Goal: Task Accomplishment & Management: Use online tool/utility

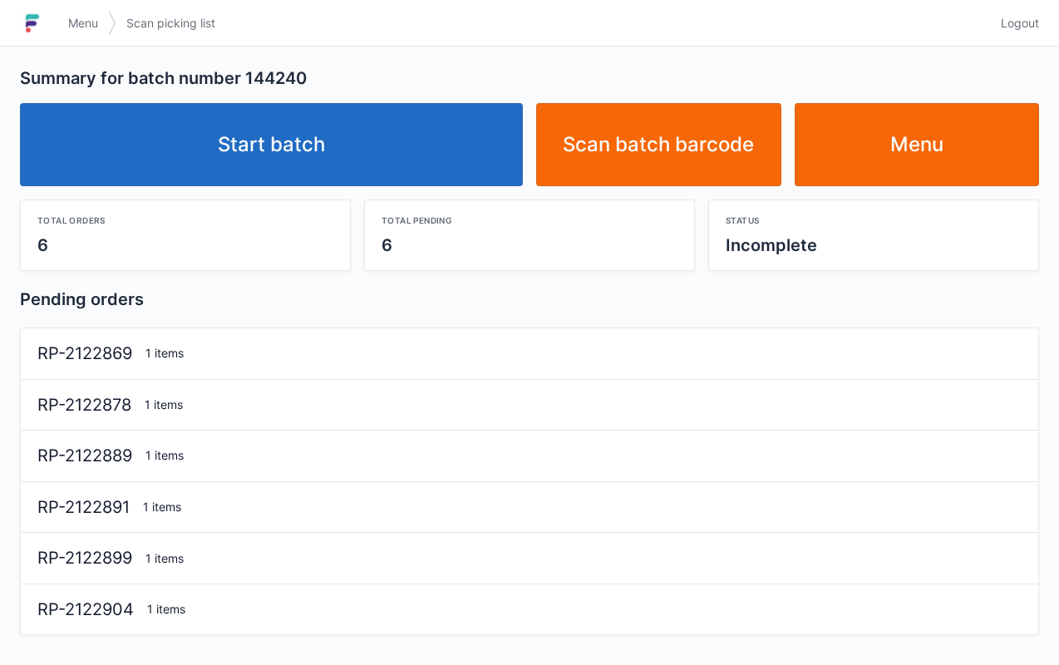
click at [427, 135] on link "Start batch" at bounding box center [271, 144] width 503 height 83
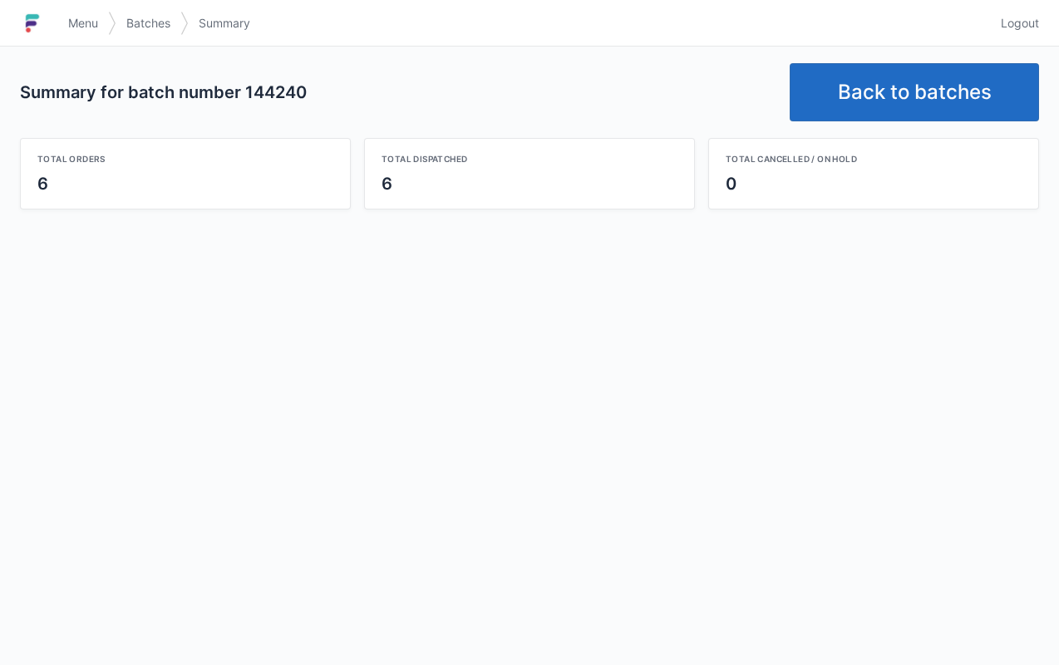
click at [905, 106] on link "Back to batches" at bounding box center [914, 92] width 249 height 58
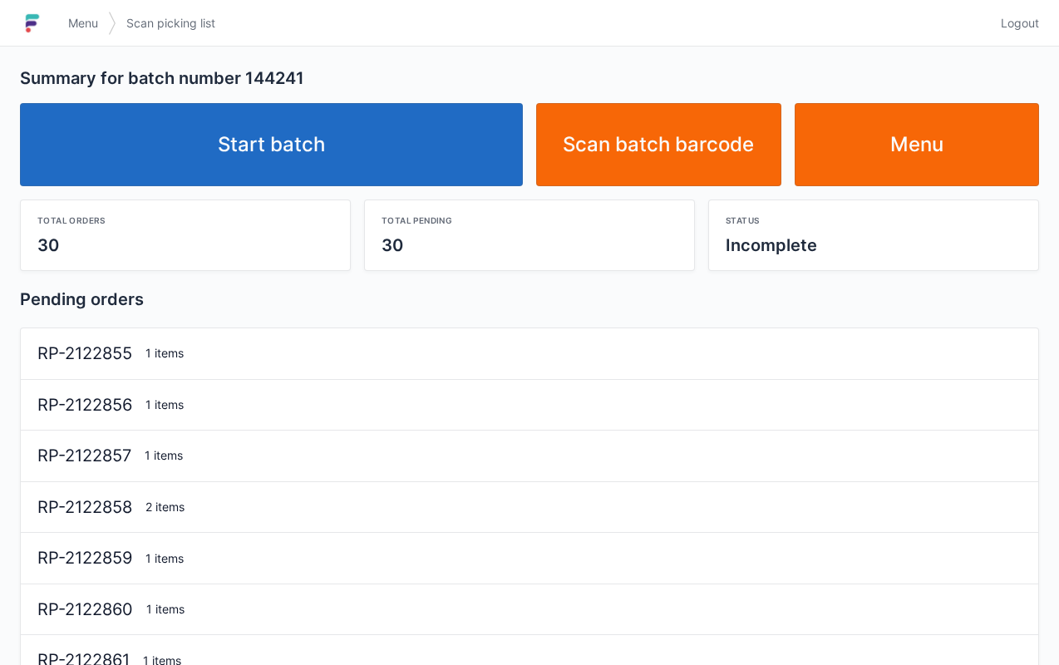
click at [381, 136] on link "Start batch" at bounding box center [271, 144] width 503 height 83
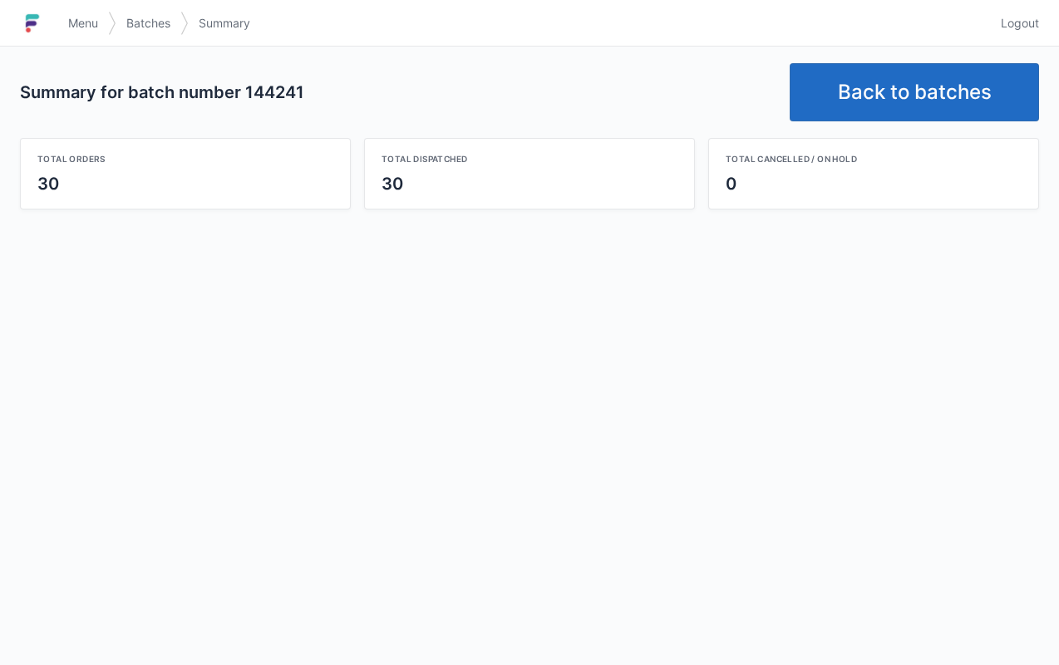
click at [885, 106] on link "Back to batches" at bounding box center [914, 92] width 249 height 58
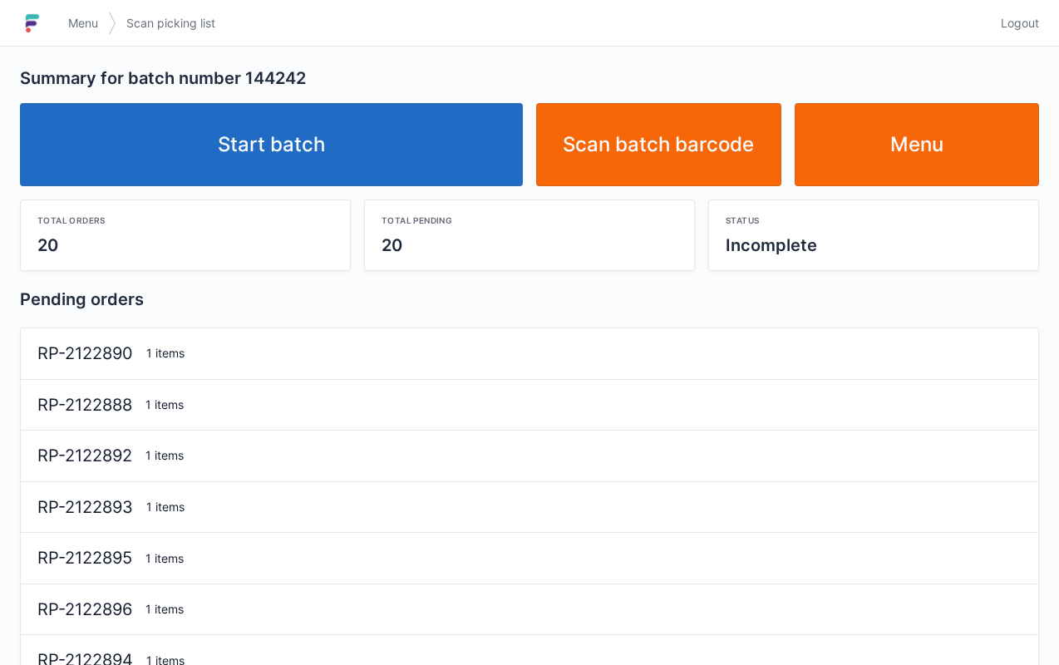
click at [442, 123] on link "Start batch" at bounding box center [271, 144] width 503 height 83
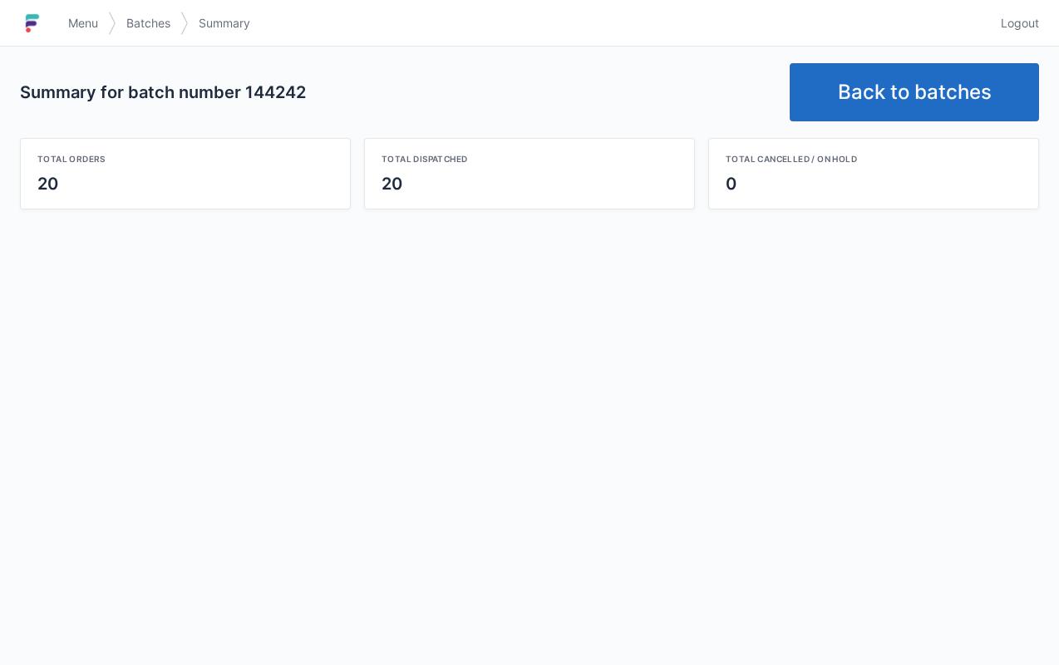
click at [900, 115] on link "Back to batches" at bounding box center [914, 92] width 249 height 58
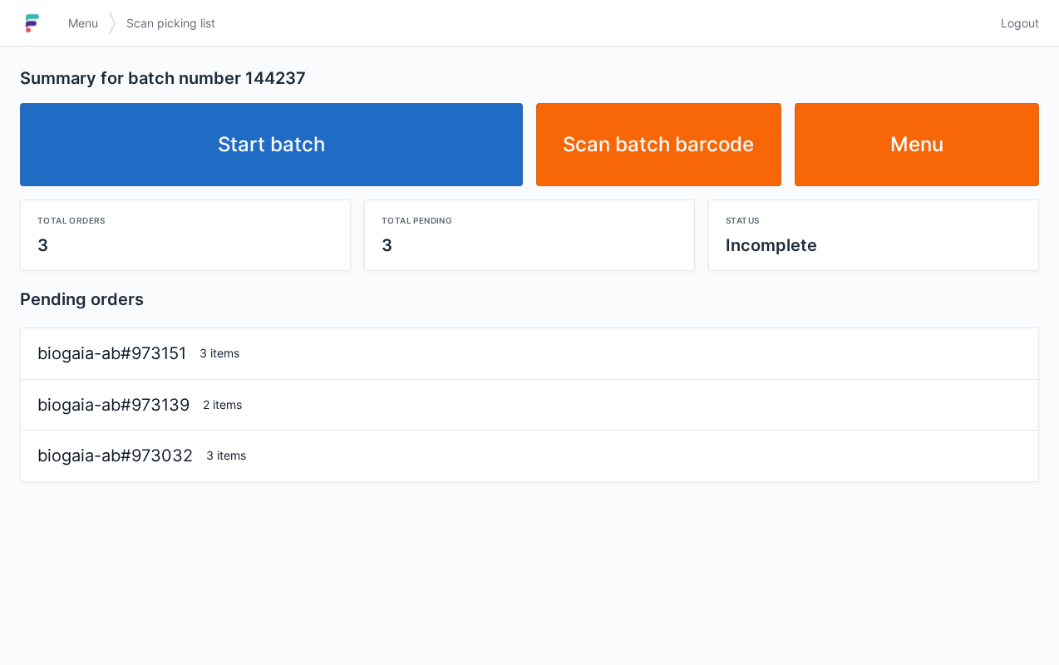
click at [423, 136] on link "Start batch" at bounding box center [271, 144] width 503 height 83
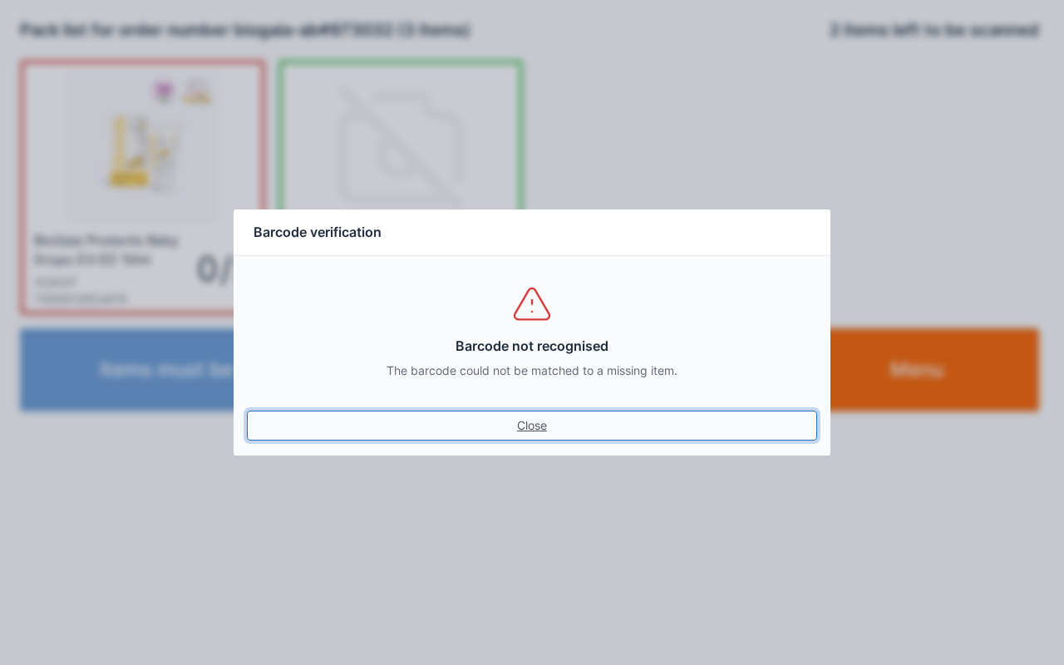
click at [542, 421] on link "Close" at bounding box center [532, 426] width 570 height 30
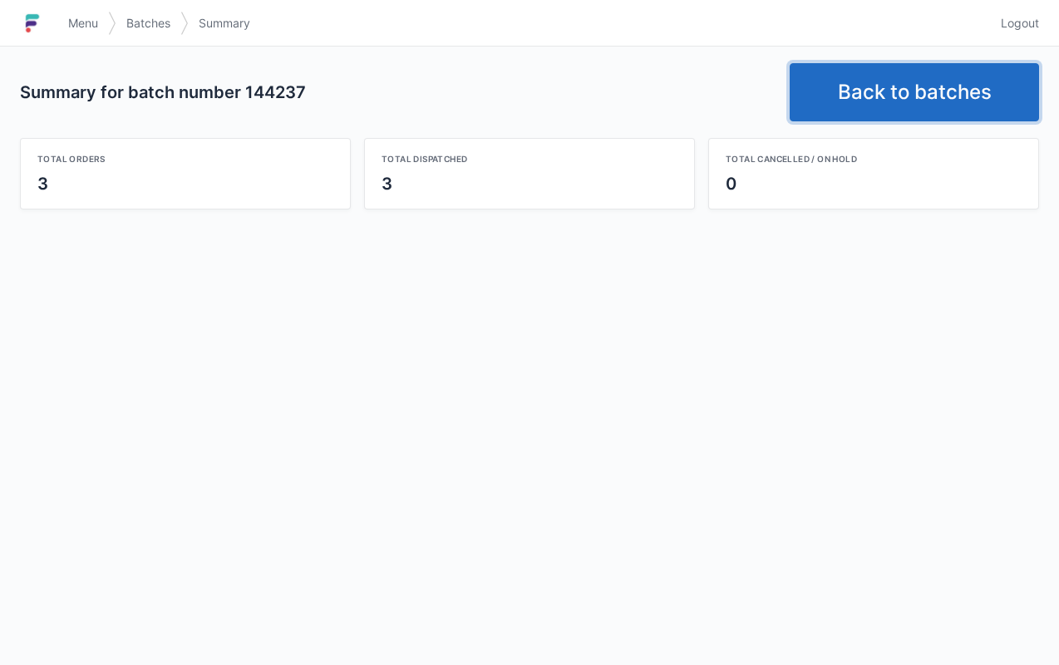
click at [881, 83] on link "Back to batches" at bounding box center [914, 92] width 249 height 58
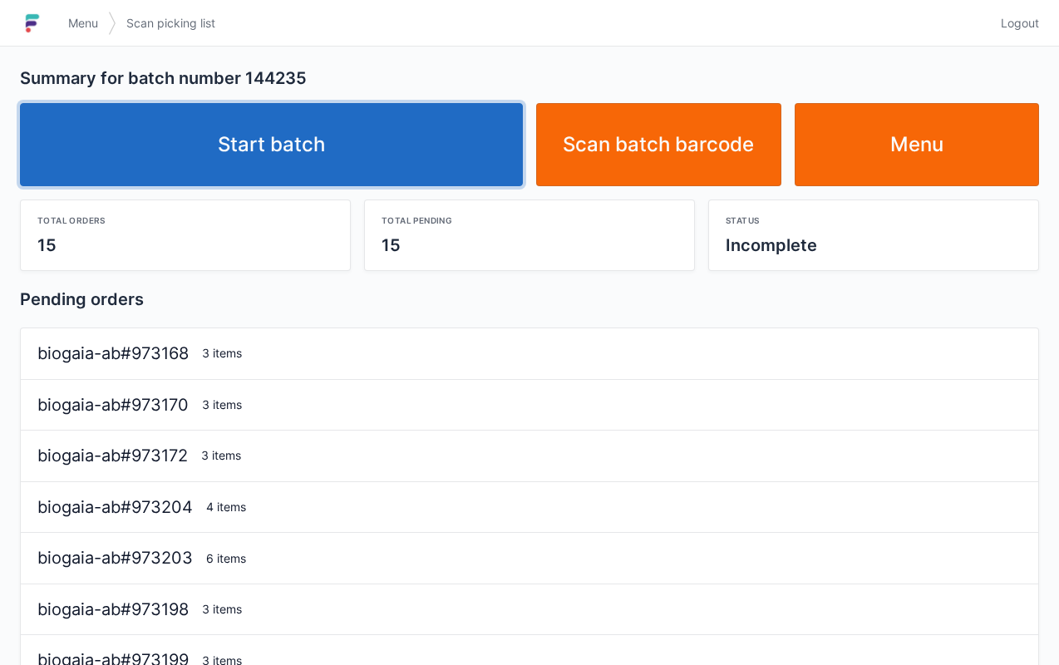
click at [432, 123] on link "Start batch" at bounding box center [271, 144] width 503 height 83
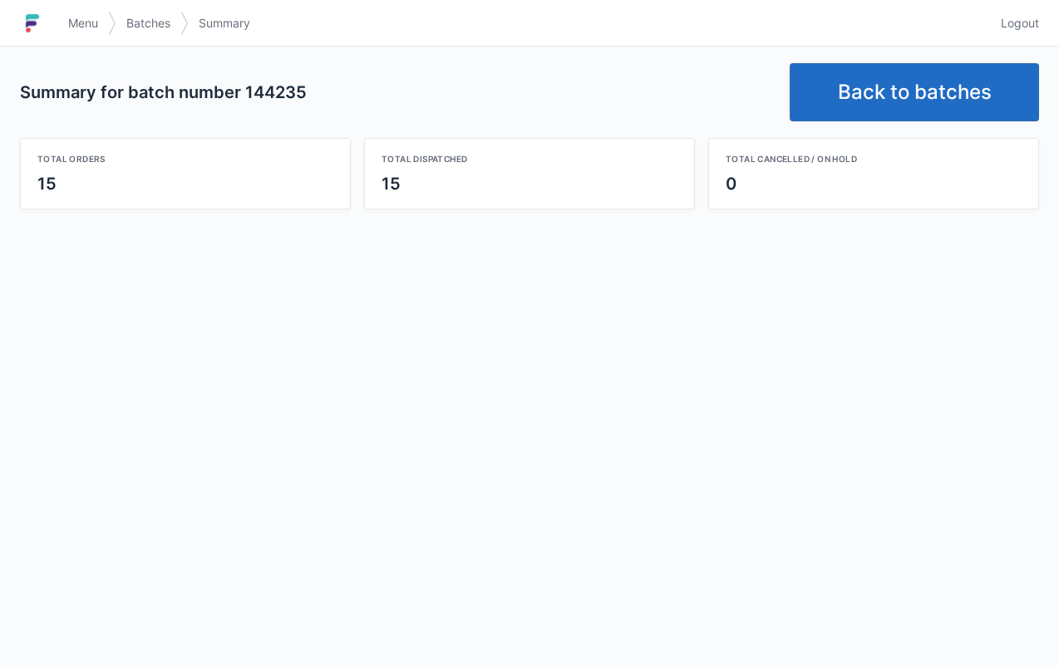
click at [939, 101] on link "Back to batches" at bounding box center [914, 92] width 249 height 58
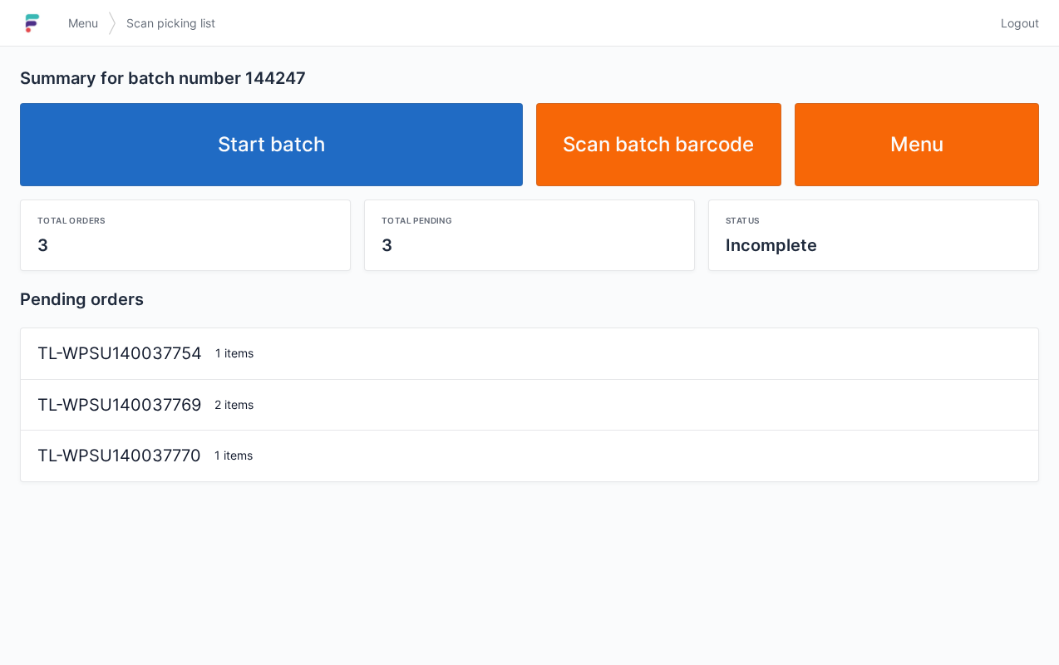
click at [462, 133] on link "Start batch" at bounding box center [271, 144] width 503 height 83
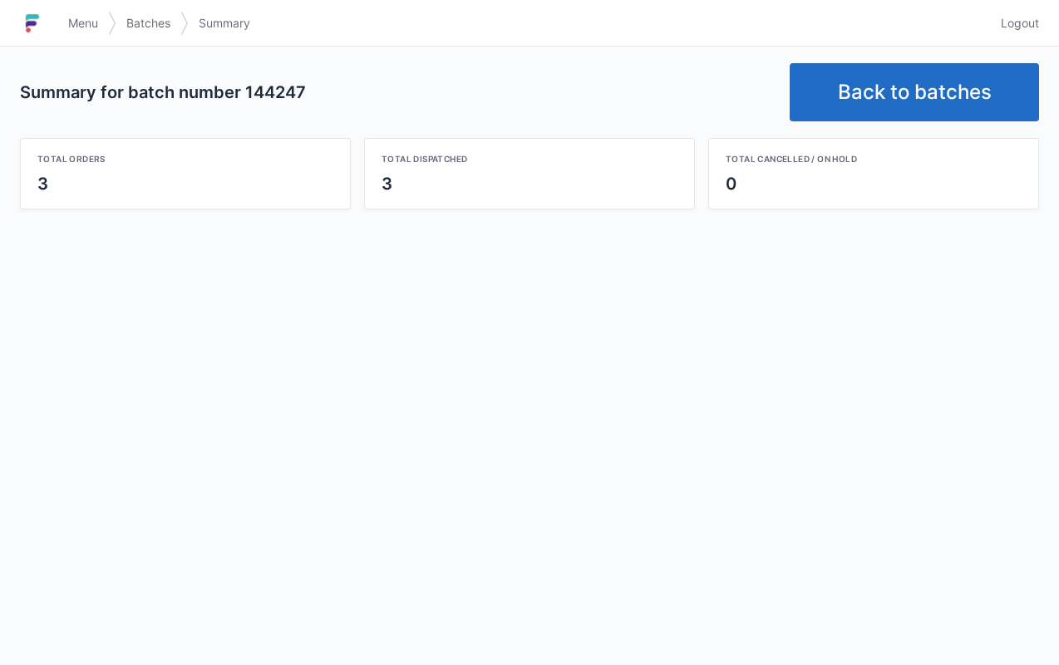
click at [900, 67] on link "Back to batches" at bounding box center [914, 92] width 249 height 58
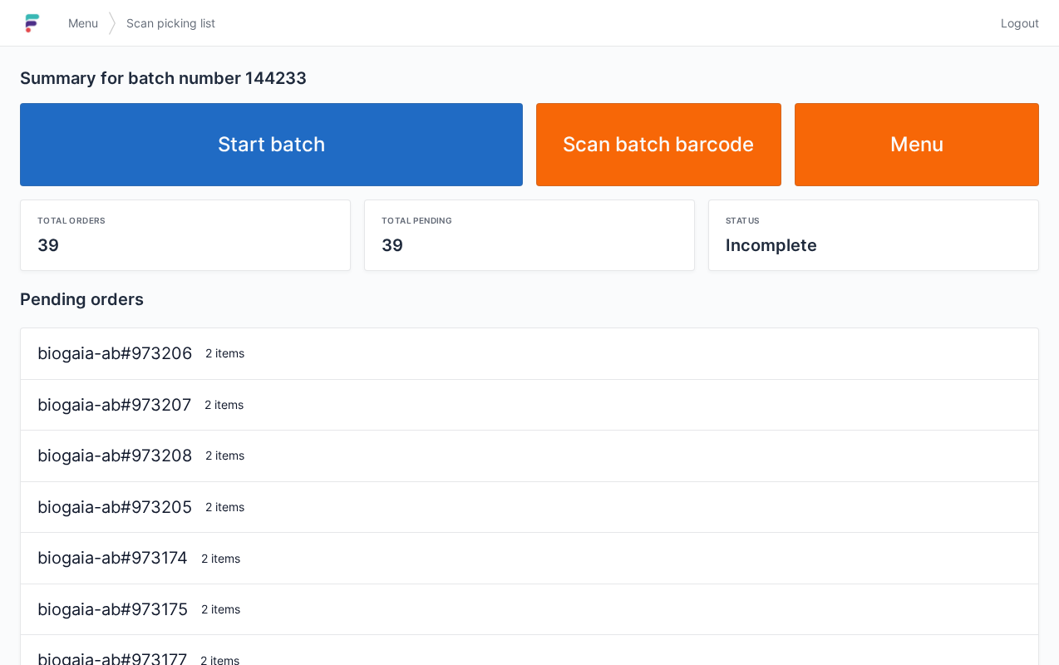
click at [416, 179] on link "Start batch" at bounding box center [271, 144] width 503 height 83
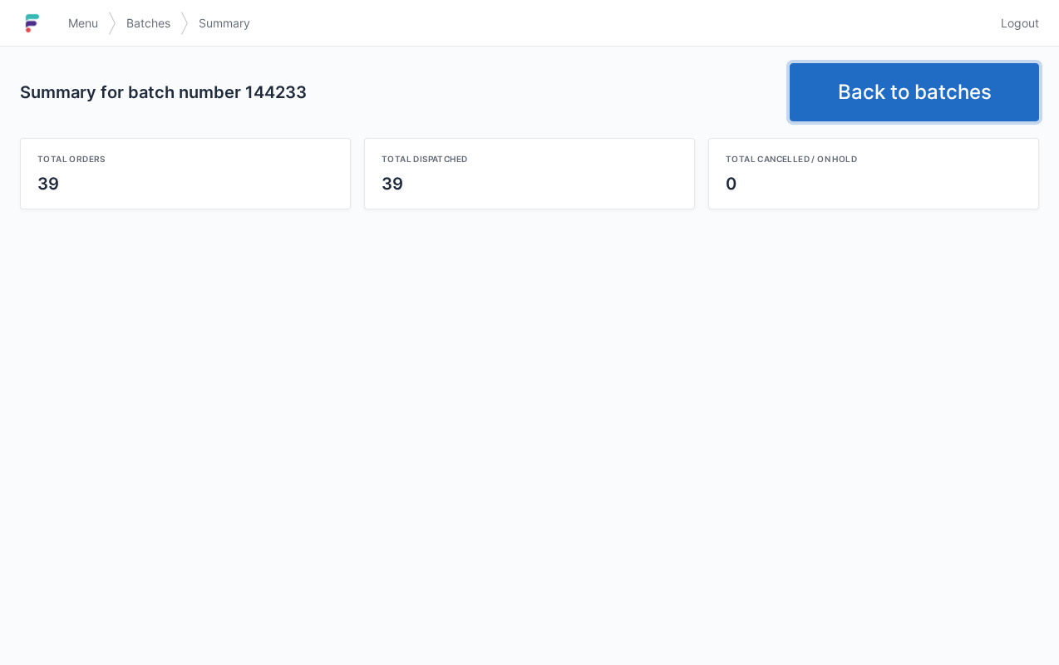
click at [884, 107] on link "Back to batches" at bounding box center [914, 92] width 249 height 58
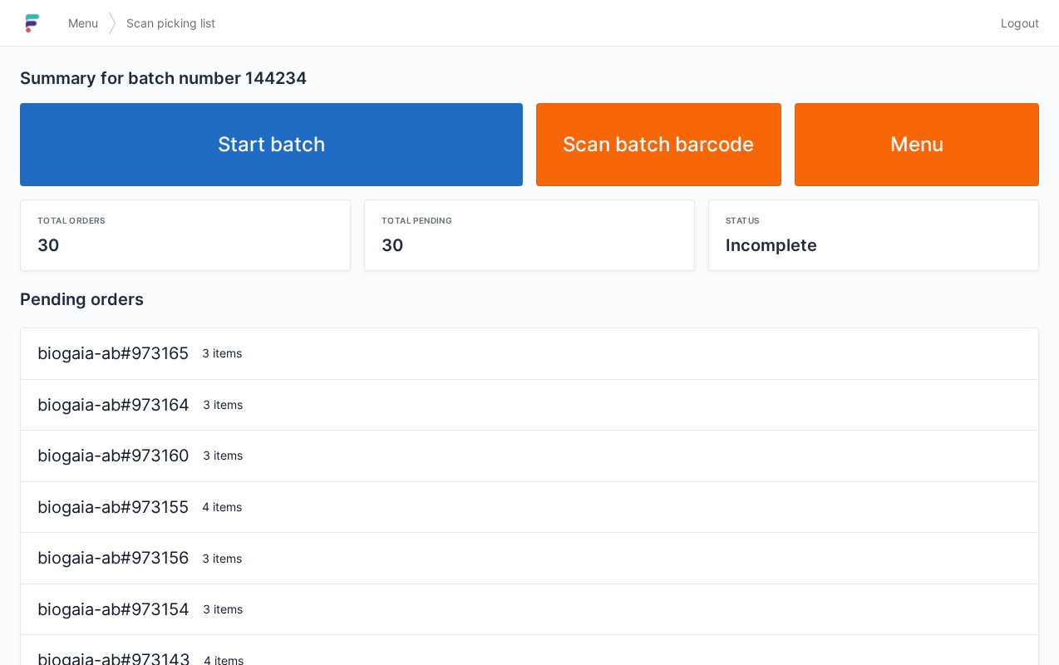
click at [438, 126] on link "Start batch" at bounding box center [271, 144] width 503 height 83
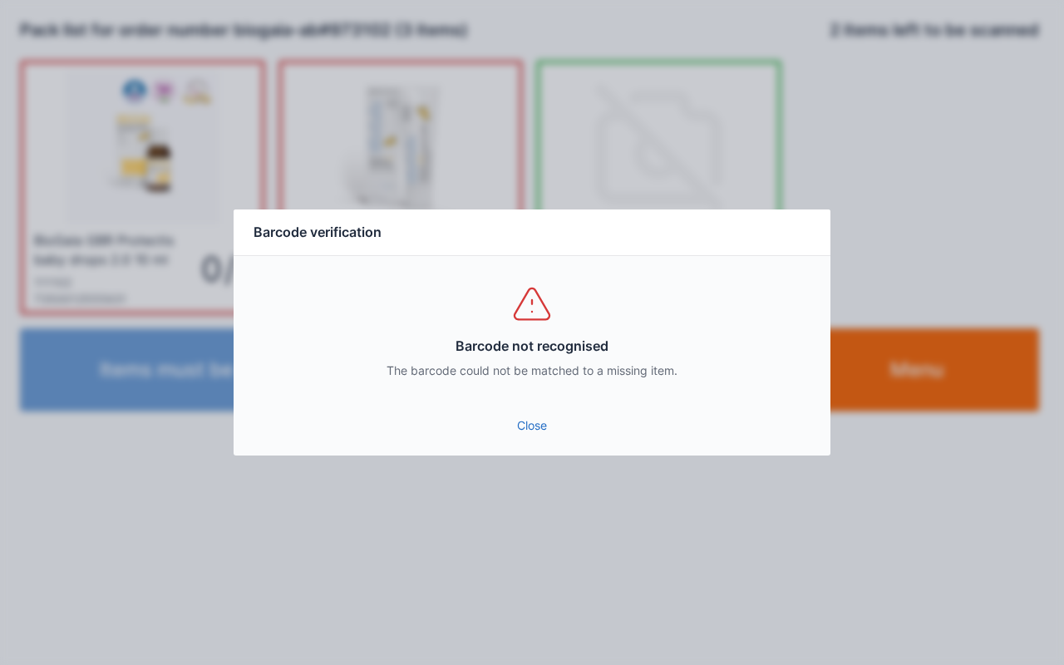
click at [545, 424] on link "Close" at bounding box center [532, 426] width 570 height 30
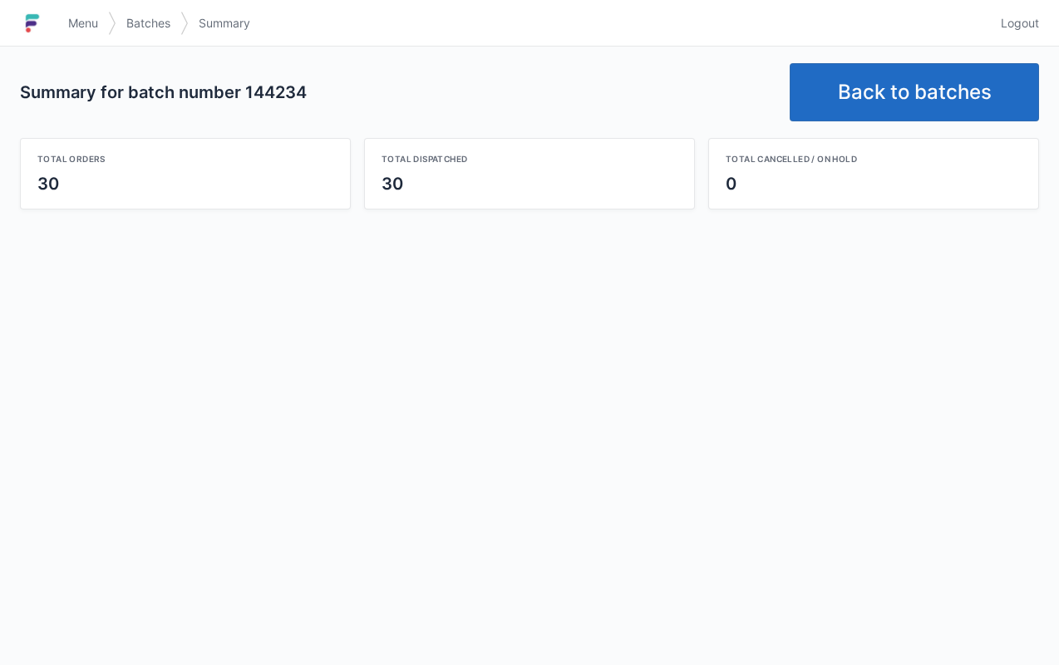
click at [902, 106] on link "Back to batches" at bounding box center [914, 92] width 249 height 58
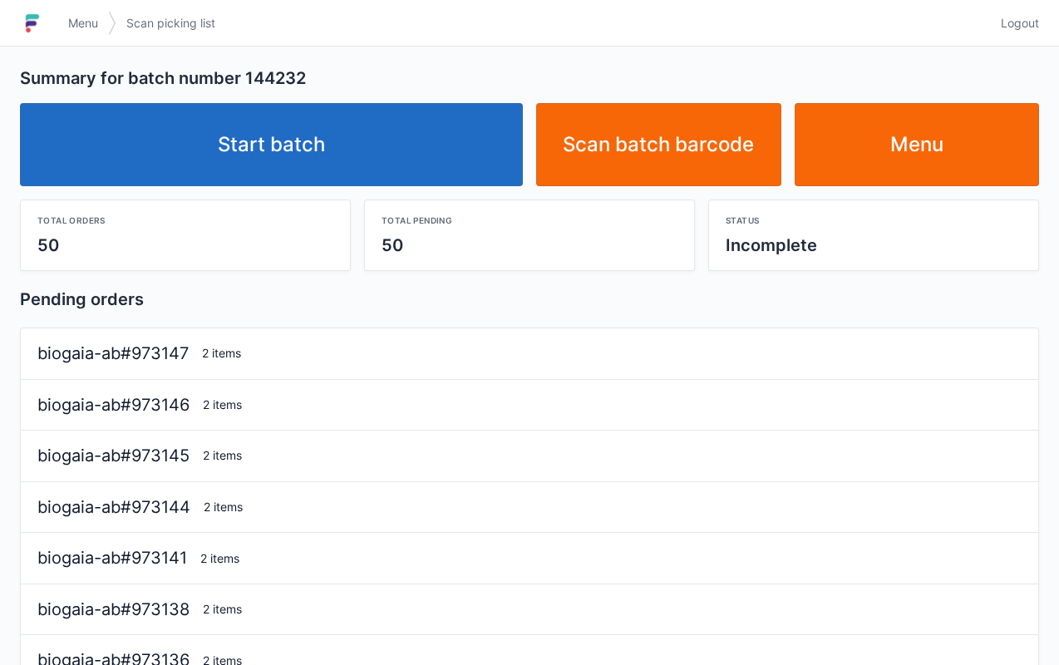
click at [426, 155] on link "Start batch" at bounding box center [271, 144] width 503 height 83
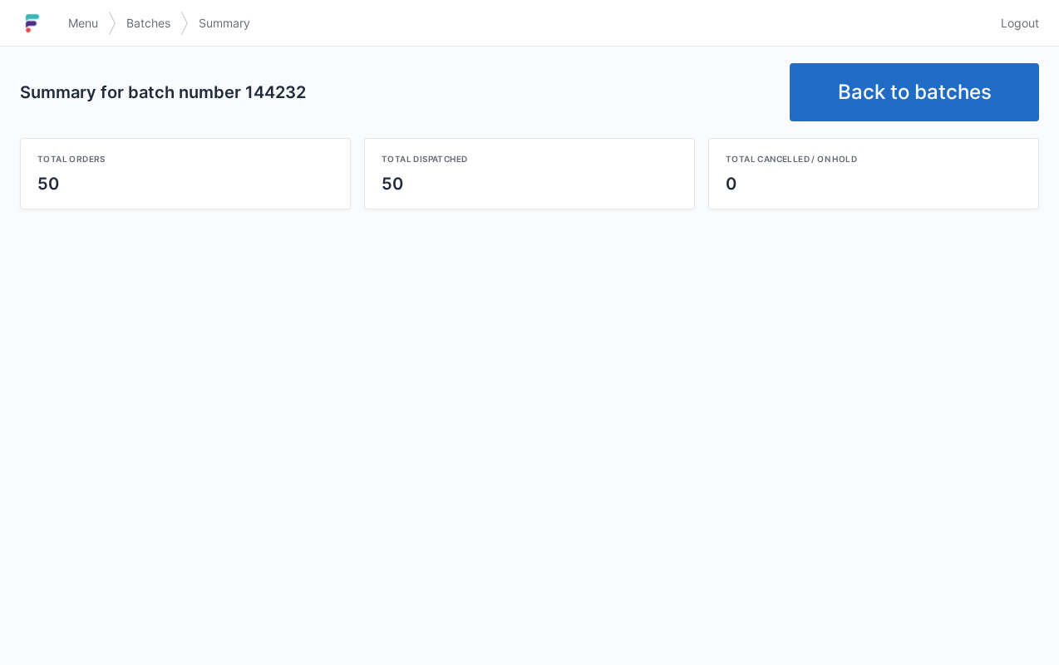
click at [898, 109] on link "Back to batches" at bounding box center [914, 92] width 249 height 58
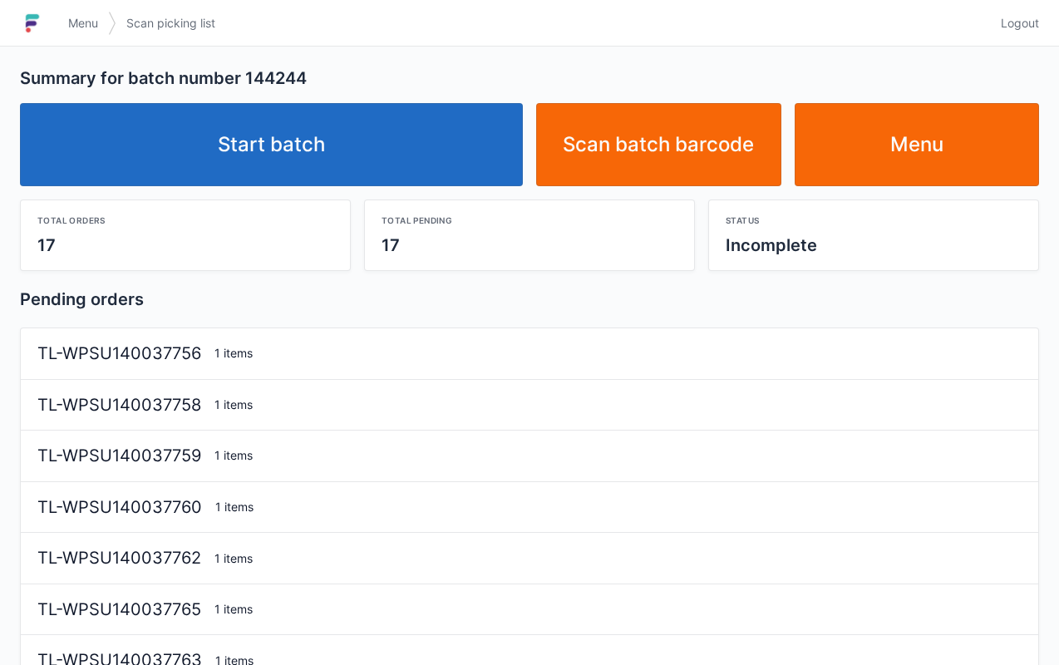
click at [397, 163] on link "Start batch" at bounding box center [271, 144] width 503 height 83
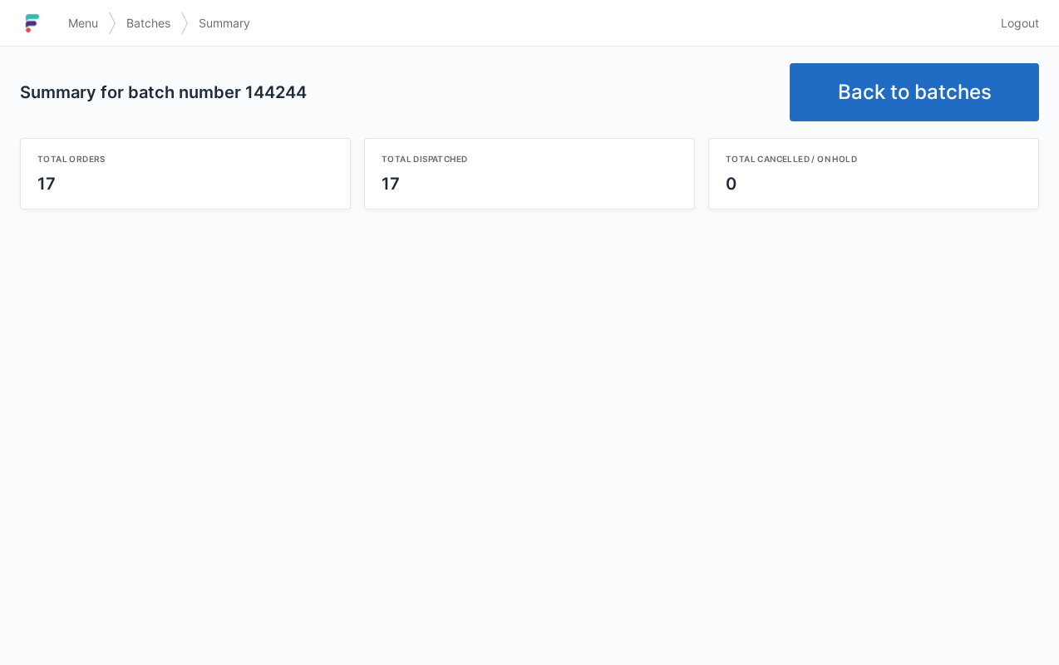
click at [870, 70] on link "Back to batches" at bounding box center [914, 92] width 249 height 58
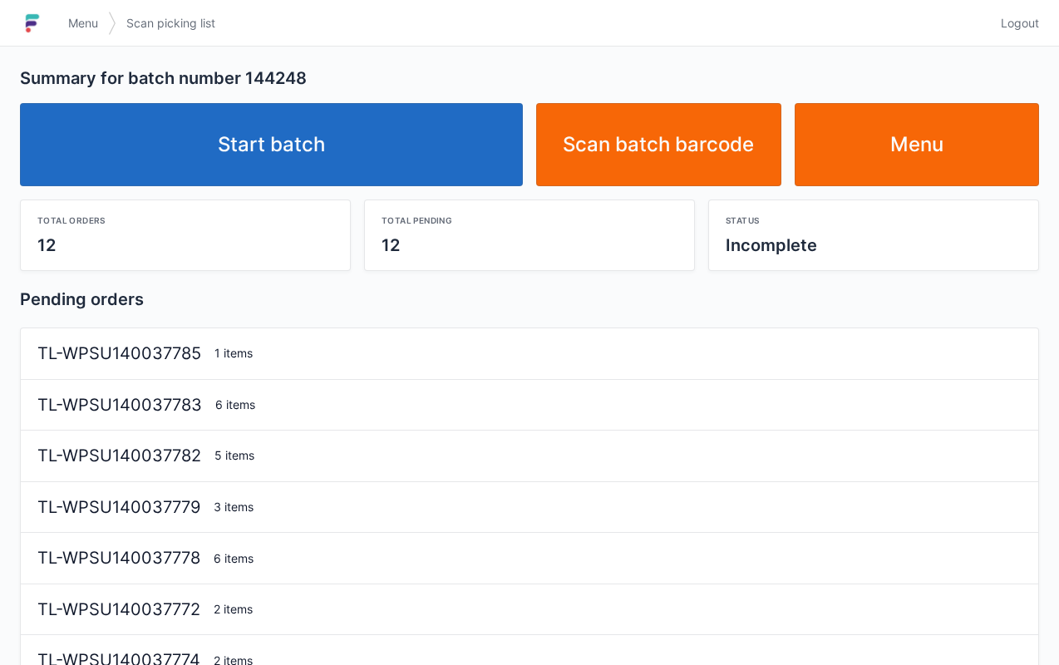
click at [354, 150] on link "Start batch" at bounding box center [271, 144] width 503 height 83
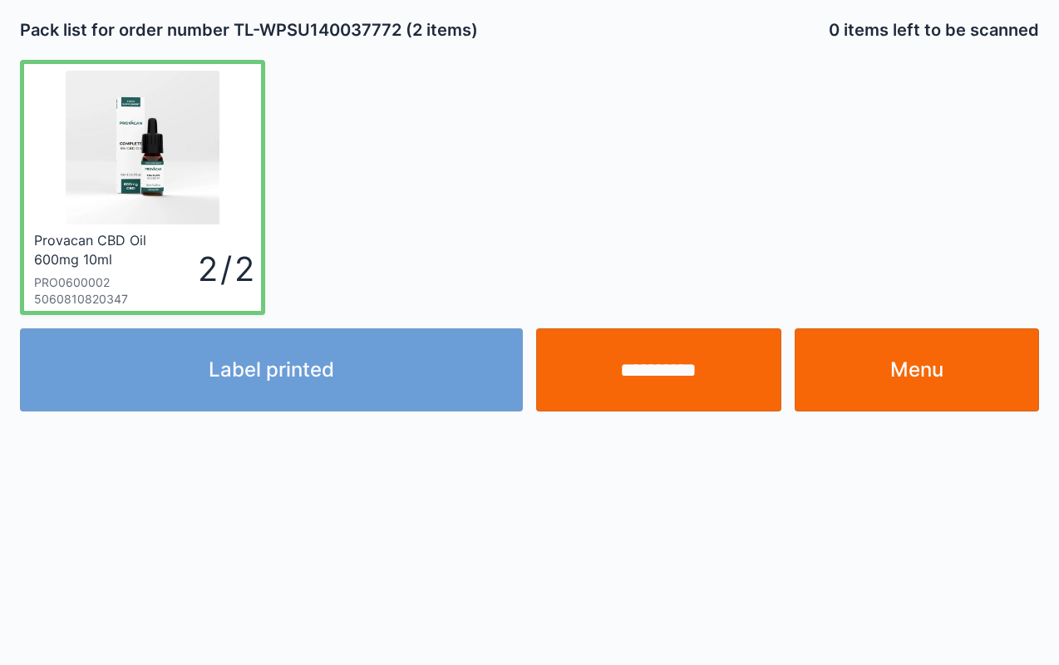
click at [901, 385] on link "Menu" at bounding box center [917, 369] width 245 height 83
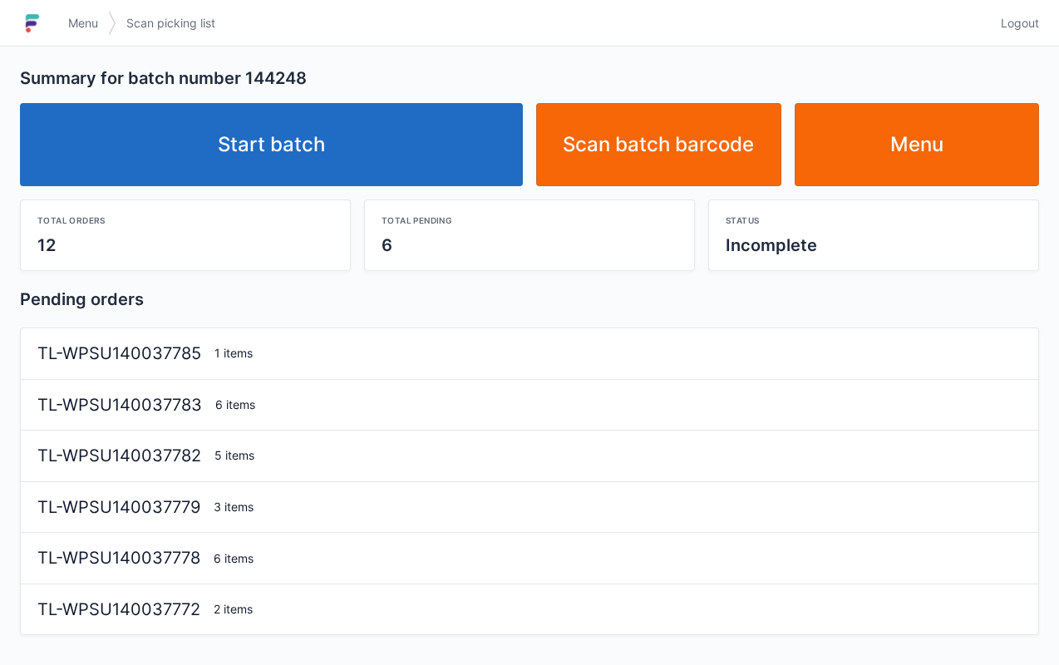
click at [413, 155] on link "Start batch" at bounding box center [271, 144] width 503 height 83
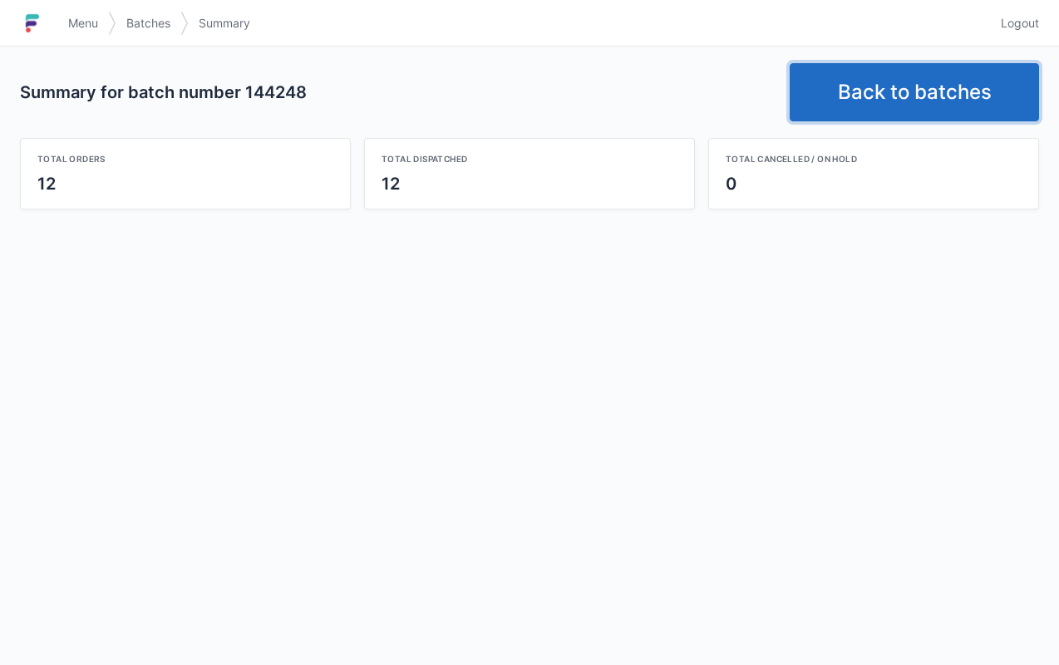
click at [909, 101] on link "Back to batches" at bounding box center [914, 92] width 249 height 58
